Goal: Information Seeking & Learning: Learn about a topic

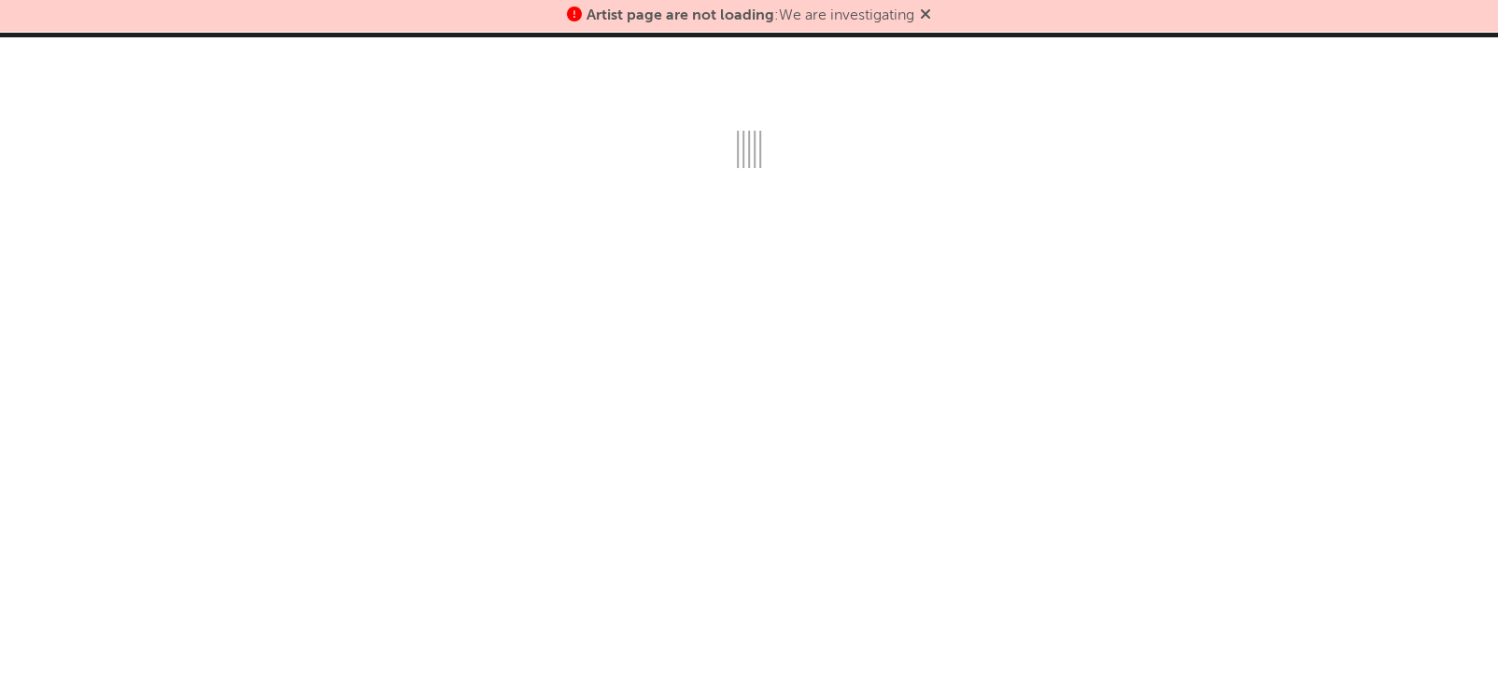
drag, startPoint x: 969, startPoint y: 91, endPoint x: 929, endPoint y: 7, distance: 92.3
click at [929, 7] on div "Artist page are not loading : We are investigating Dashboard Discovery Assistan…" at bounding box center [749, 342] width 1498 height 685
click at [929, 7] on icon at bounding box center [925, 14] width 11 height 15
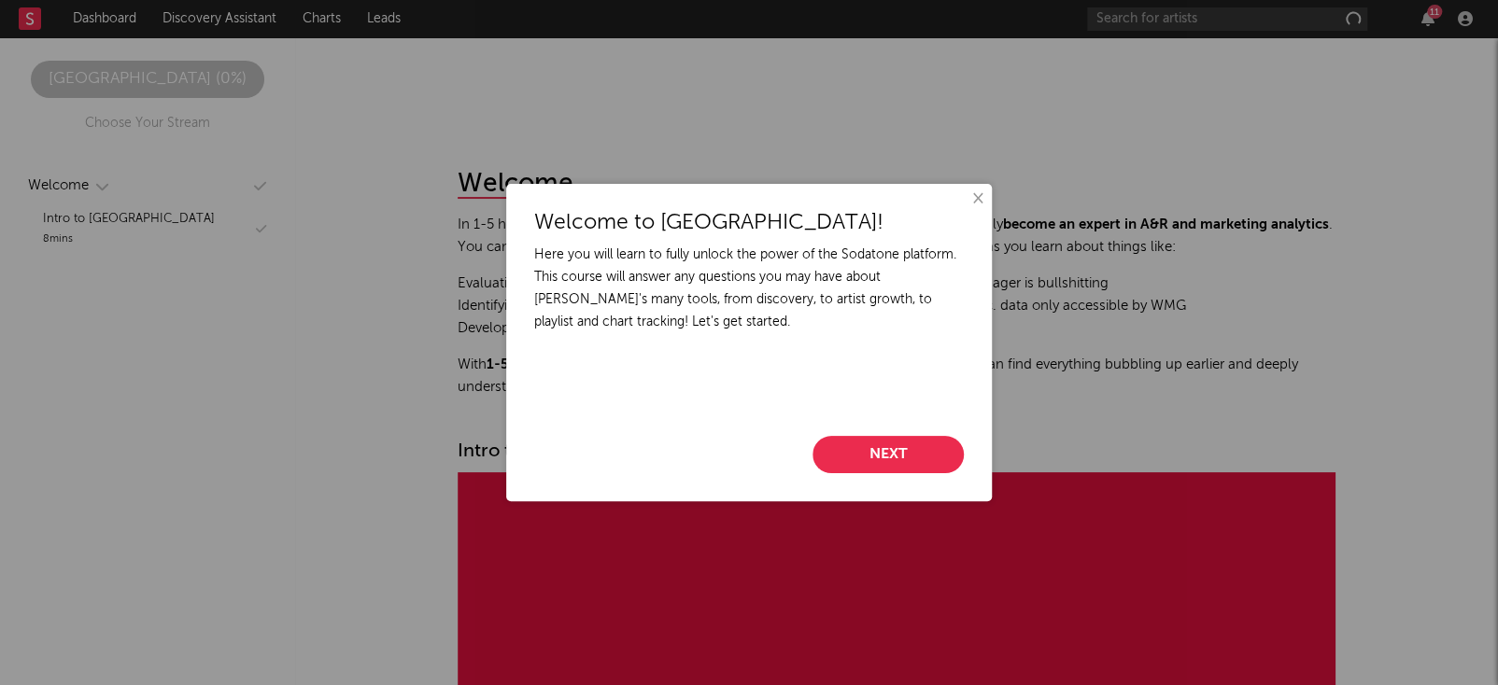
click at [916, 446] on button "Next" at bounding box center [887, 454] width 151 height 37
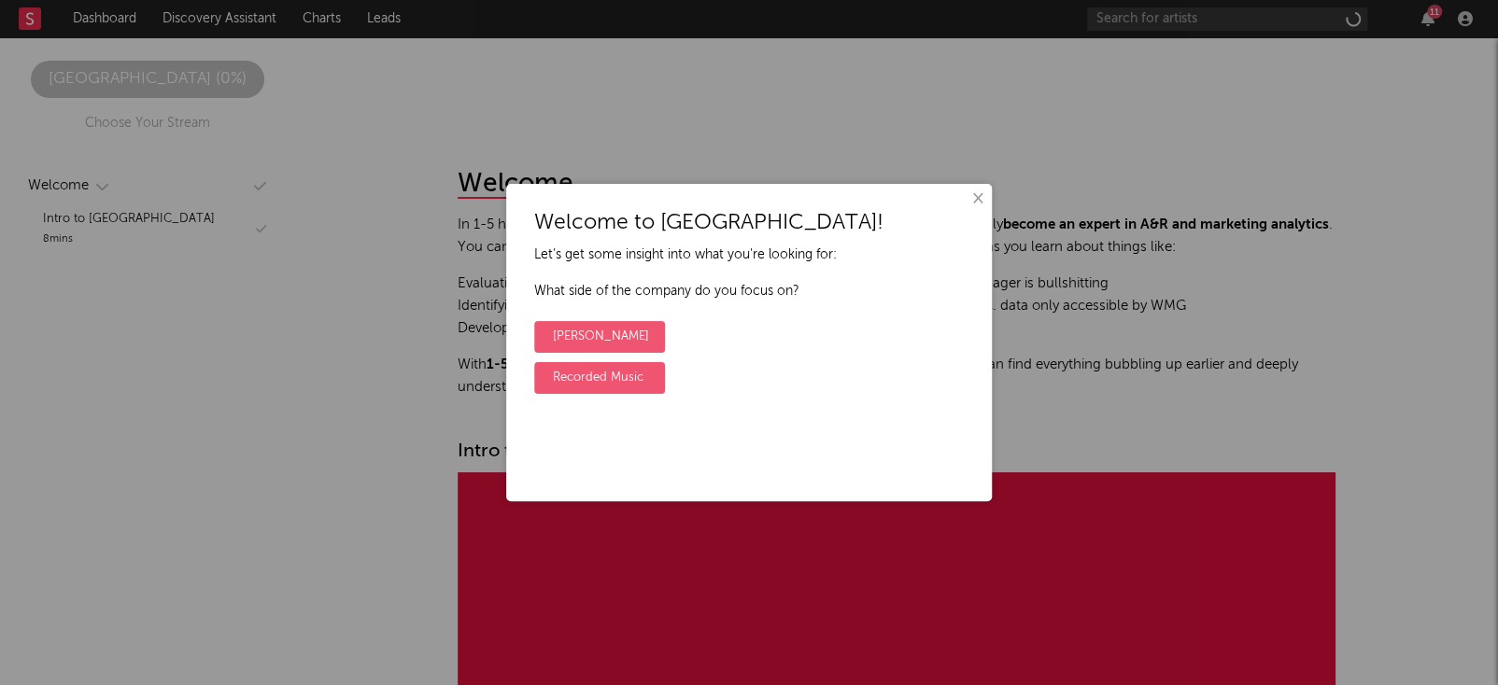
click at [916, 446] on div "Welcome to [GEOGRAPHIC_DATA]! Let's get some insight into what you're looking f…" at bounding box center [749, 343] width 486 height 318
click at [648, 364] on label "Recorded Music" at bounding box center [599, 378] width 131 height 32
click at [546, 364] on input "Recorded Music" at bounding box center [540, 364] width 12 height 12
click at [572, 389] on label "No" at bounding box center [562, 378] width 56 height 32
click at [546, 370] on input "No" at bounding box center [540, 364] width 12 height 12
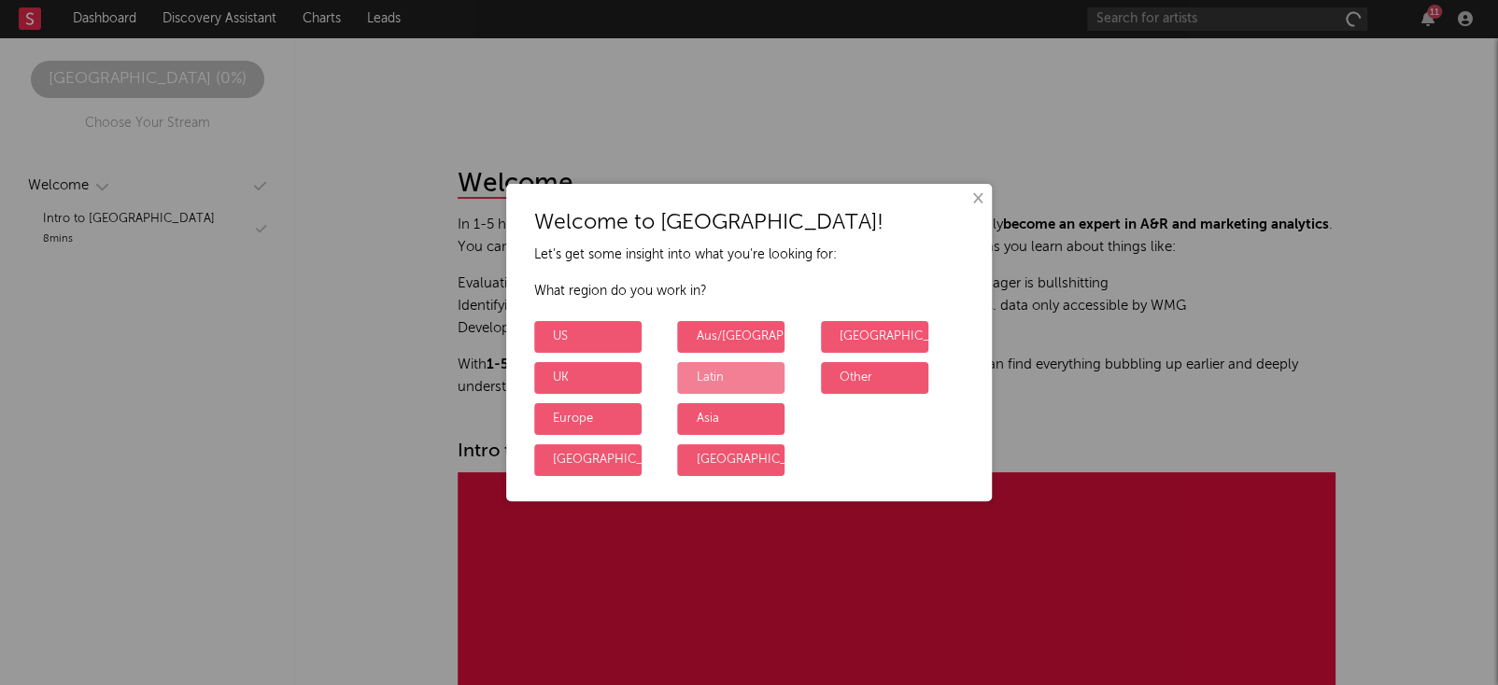
click at [759, 379] on label "Latin" at bounding box center [730, 378] width 107 height 32
click at [689, 370] on input "Latin" at bounding box center [683, 364] width 12 height 12
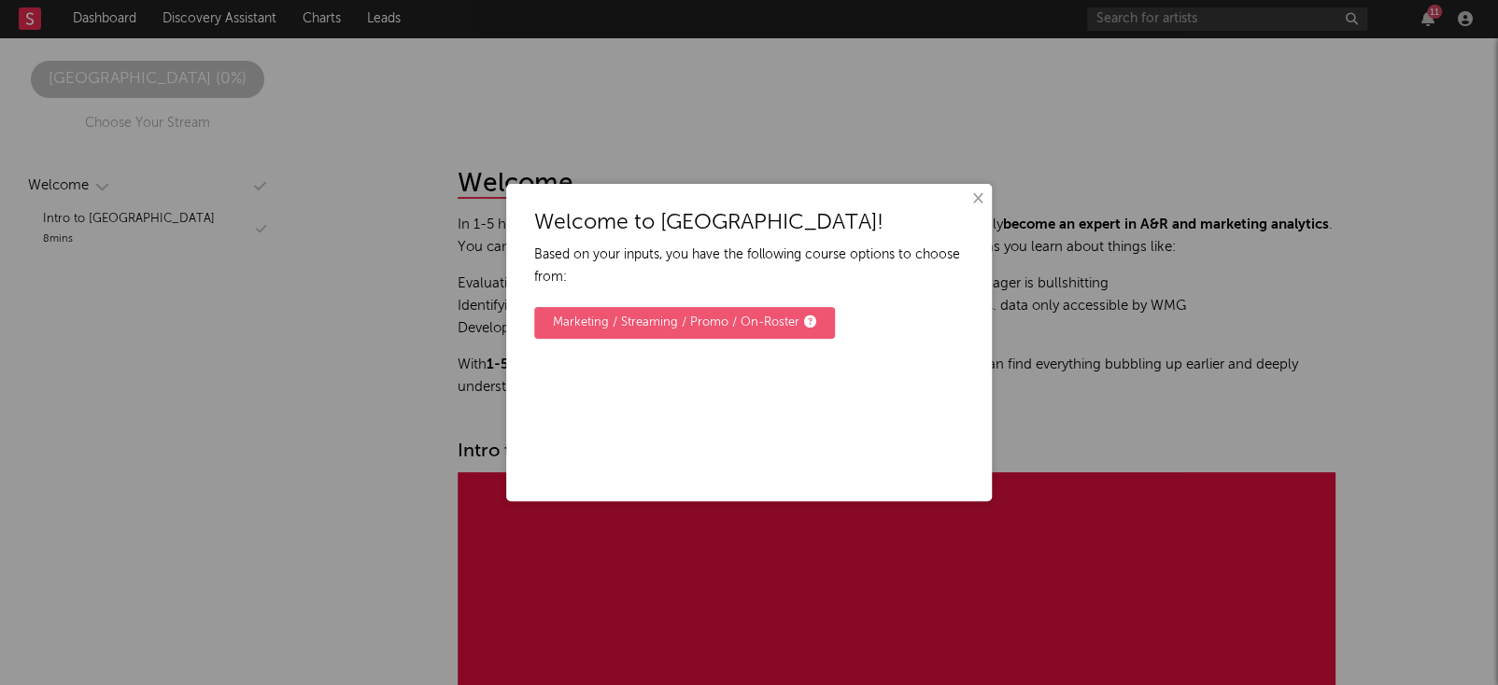
click at [968, 197] on button "×" at bounding box center [977, 199] width 21 height 21
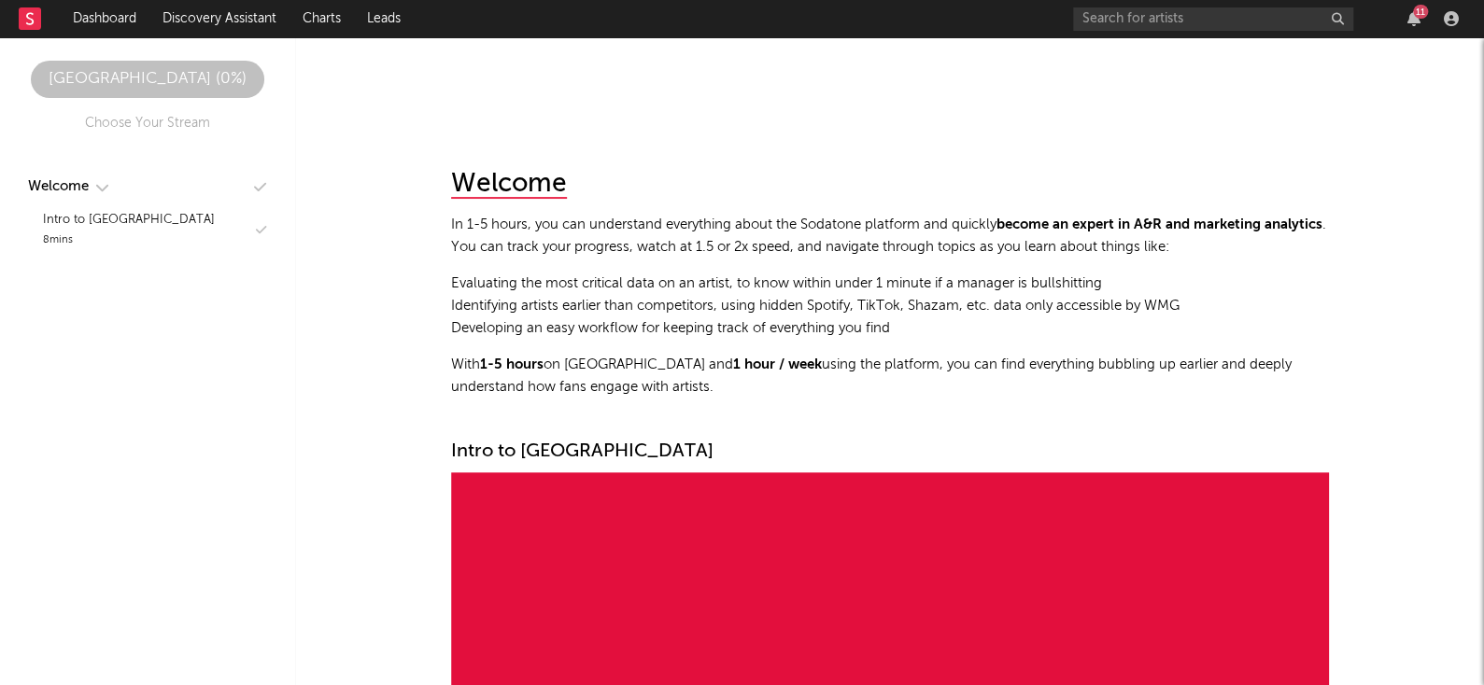
click at [27, 6] on link at bounding box center [30, 18] width 22 height 37
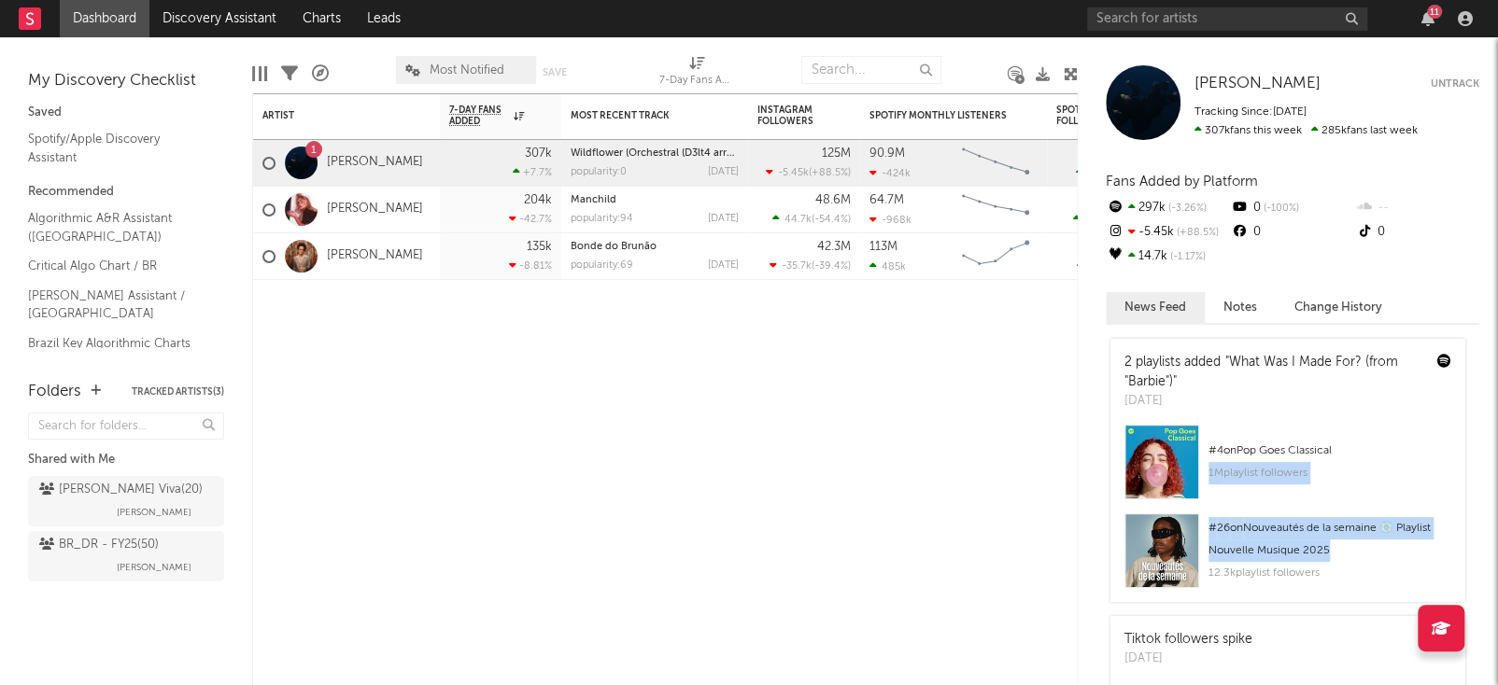
drag, startPoint x: 1495, startPoint y: 432, endPoint x: 1495, endPoint y: 550, distance: 117.7
click at [1495, 550] on div "[PERSON_NAME] [PERSON_NAME] Untrack Tracking Since: [DATE] 307k fans this week …" at bounding box center [1288, 361] width 420 height 648
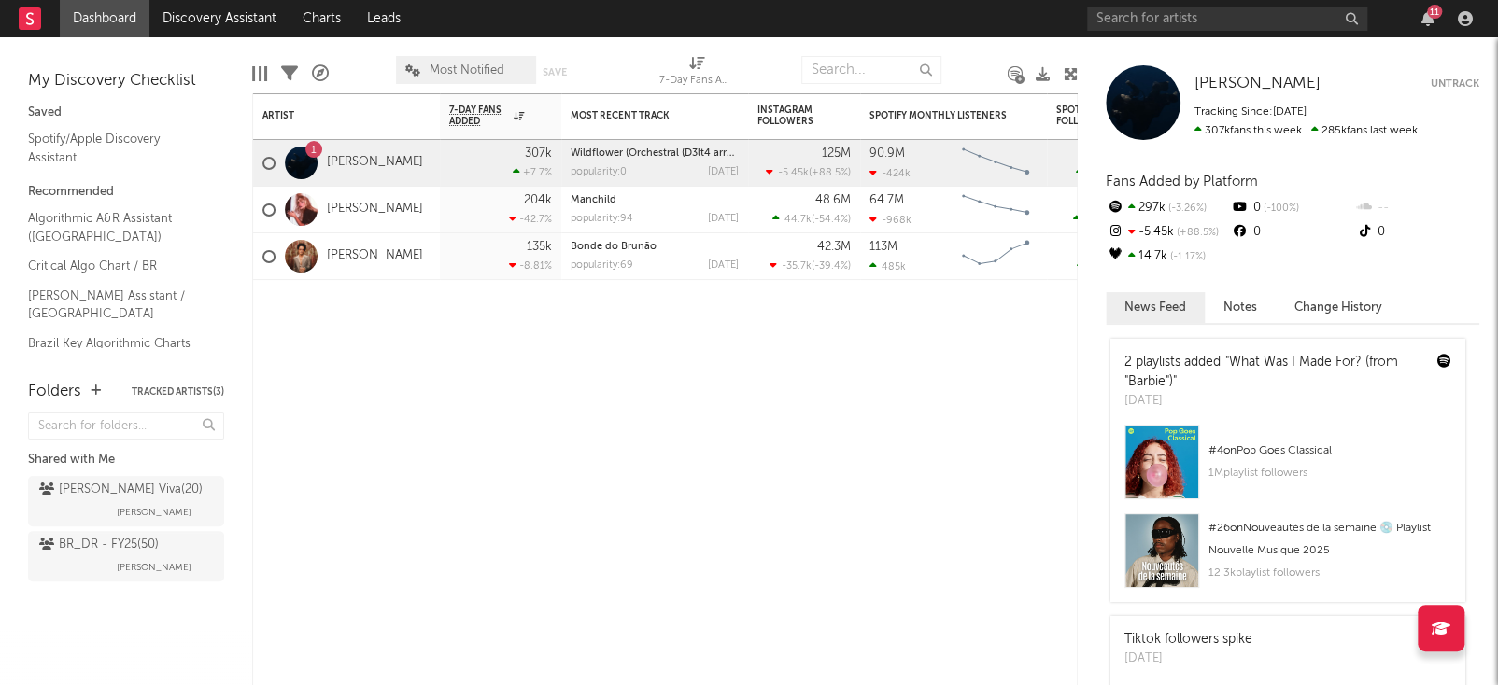
click at [1433, 134] on div "307k fans this week 285k fans last week" at bounding box center [1336, 130] width 285 height 13
click at [1431, 14] on div "11" at bounding box center [1434, 12] width 15 height 14
click at [532, 511] on div "Artist Notifications 7-Day Fans Added WoW % Change Most Recent Track Popularity…" at bounding box center [665, 389] width 826 height 592
